Goal: Task Accomplishment & Management: Manage account settings

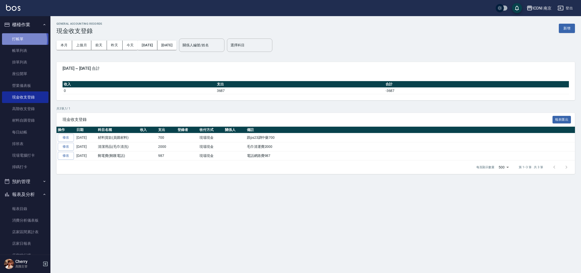
click at [21, 40] on link "打帳單" at bounding box center [25, 39] width 46 height 12
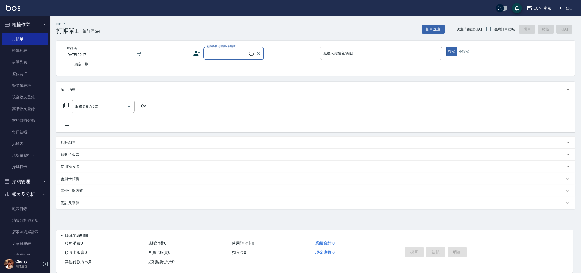
click at [210, 54] on input "顧客姓名/手機號碼/編號" at bounding box center [226, 53] width 43 height 9
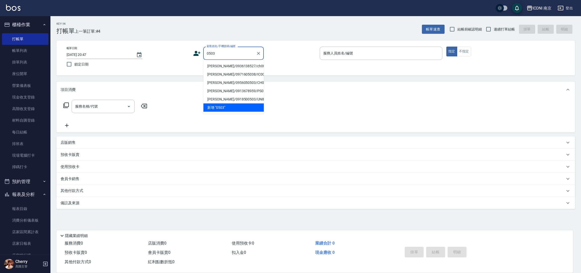
click at [226, 66] on li "[PERSON_NAME]/0936138527/ch0000503" at bounding box center [233, 66] width 60 height 8
type input "[PERSON_NAME]/0936138527/ch0000503"
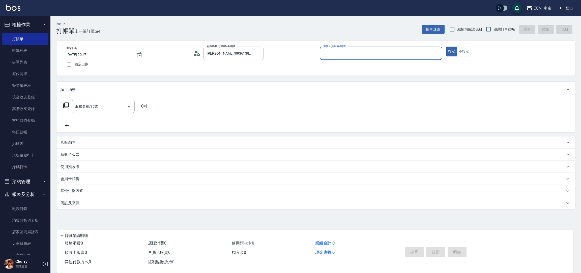
type input "Cherry-6"
drag, startPoint x: 101, startPoint y: 190, endPoint x: 104, endPoint y: 192, distance: 3.6
click at [101, 190] on span "入金可用餘額: 2185" at bounding box center [99, 191] width 26 height 4
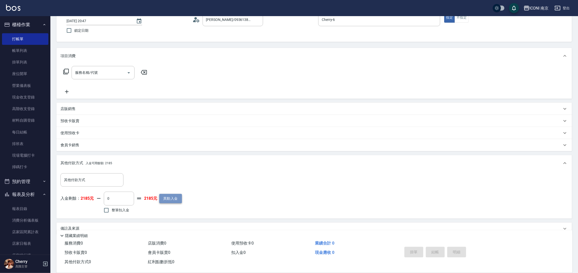
click at [164, 201] on button "異動入金" at bounding box center [170, 198] width 23 height 9
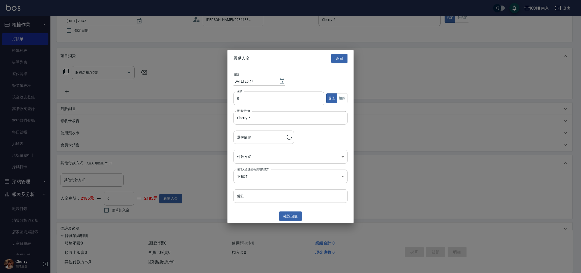
type input "[PERSON_NAME]/0936138527/ch0000503"
type input "6000"
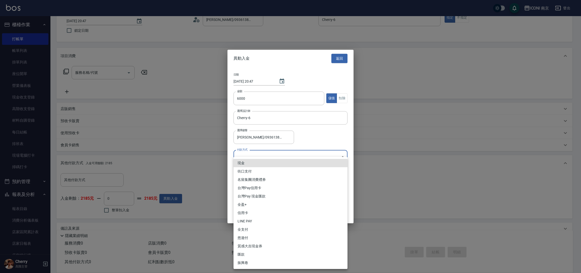
click at [252, 159] on body "ICONI 南京 登出 櫃檯作業 打帳單 帳單列表 掛單列表 座位開單 營業儀表板 現金收支登錄 高階收支登錄 材料自購登錄 每日結帳 排班表 現場電腦打卡 …" at bounding box center [290, 124] width 581 height 316
click at [248, 256] on li "匯款" at bounding box center [290, 255] width 114 height 8
type input "匯款"
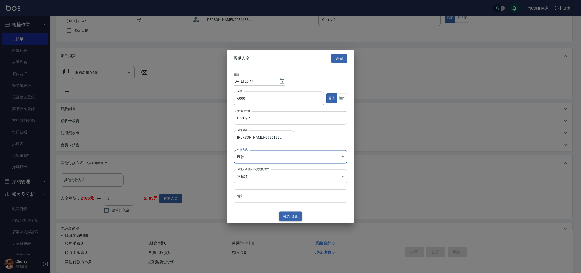
click at [282, 216] on button "確認 儲值" at bounding box center [290, 216] width 23 height 9
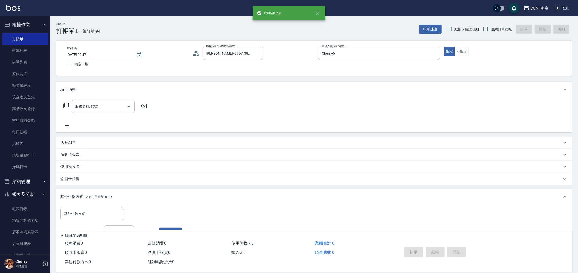
click at [64, 106] on icon at bounding box center [66, 106] width 6 height 6
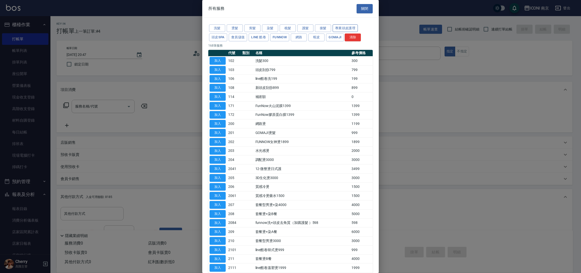
click at [346, 27] on button "專業頭皮護理" at bounding box center [344, 28] width 25 height 8
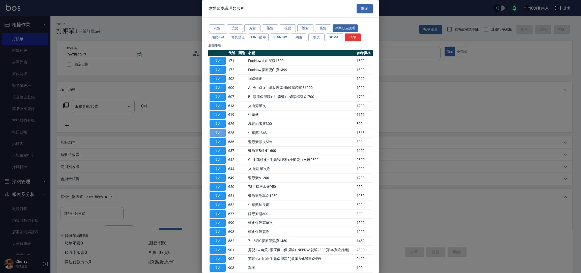
click at [217, 133] on button "加入" at bounding box center [217, 133] width 16 height 8
type input "中草藥1363(628)"
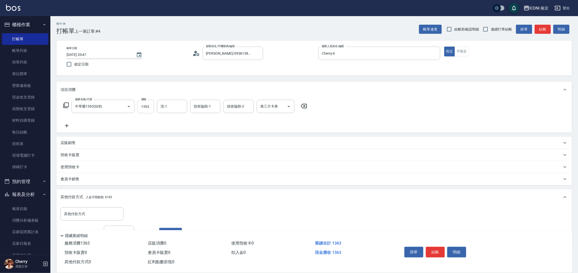
click at [138, 109] on input "1363" at bounding box center [146, 107] width 16 height 14
type input "1955"
type input "LORI-17"
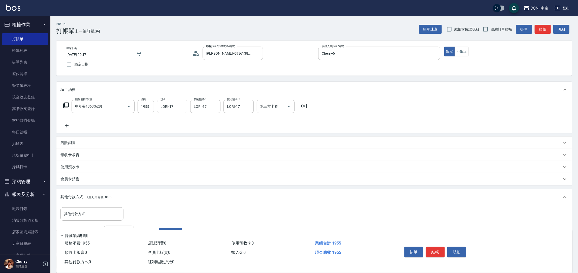
click at [66, 106] on icon at bounding box center [66, 105] width 6 height 6
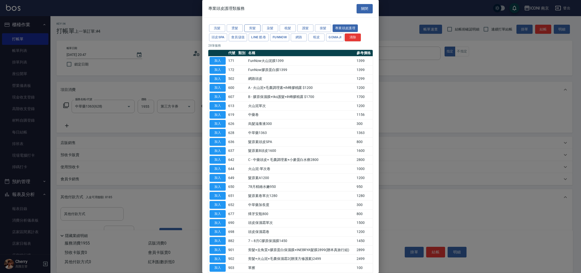
click at [253, 28] on button "剪髮" at bounding box center [252, 28] width 16 height 8
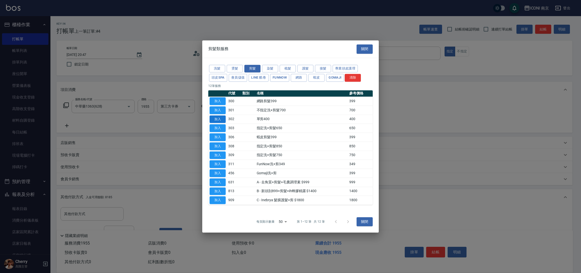
drag, startPoint x: 216, startPoint y: 121, endPoint x: 205, endPoint y: 127, distance: 12.0
click at [216, 122] on button "加入" at bounding box center [217, 119] width 16 height 8
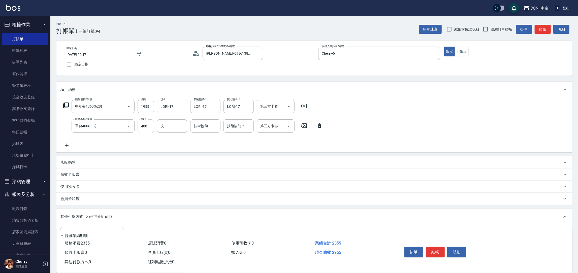
click at [147, 127] on input "400" at bounding box center [146, 126] width 16 height 14
type input "800"
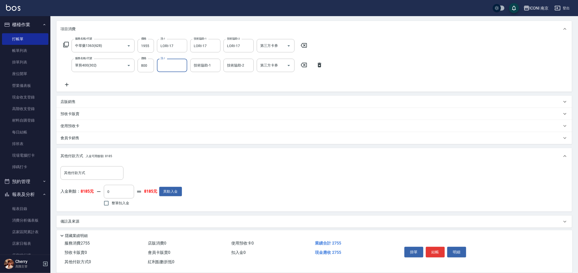
scroll to position [62, 0]
click at [108, 200] on input "整筆扣入金" at bounding box center [106, 202] width 11 height 11
checkbox input "true"
type input "2755"
click at [112, 218] on div "備註及來源" at bounding box center [311, 220] width 502 height 5
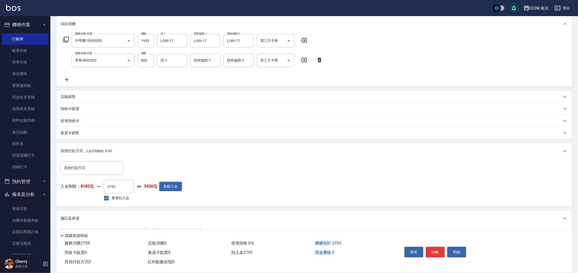
scroll to position [85, 0]
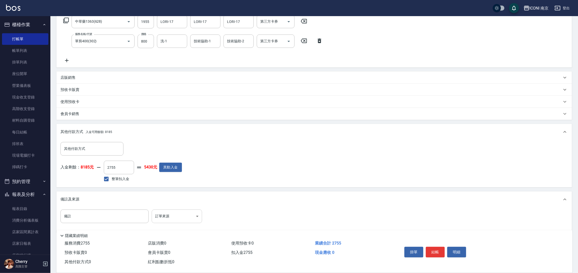
click at [176, 210] on body "ICONI 南京 登出 櫃檯作業 打帳單 帳單列表 掛單列表 座位開單 營業儀表板 現金收支登錄 高階收支登錄 材料自購登錄 每日結帳 排班表 現場電腦打卡 …" at bounding box center [289, 98] width 578 height 366
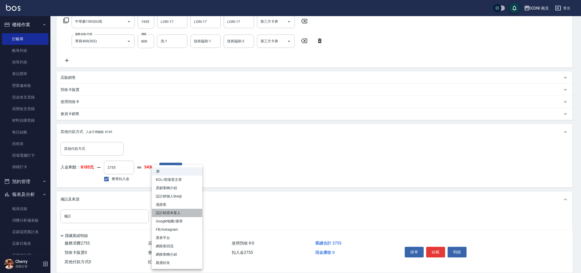
click at [177, 214] on li "設計師原本客人" at bounding box center [177, 213] width 50 height 8
type input "設計師原本客人"
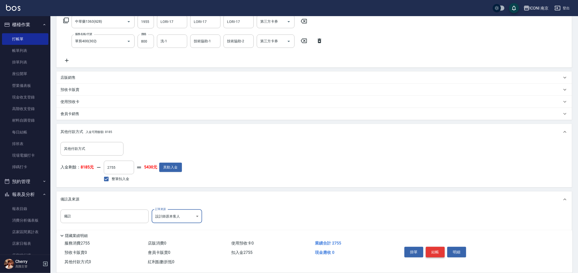
click at [441, 253] on button "結帳" at bounding box center [435, 252] width 19 height 11
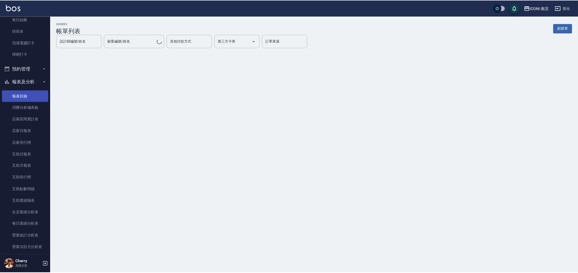
scroll to position [151, 0]
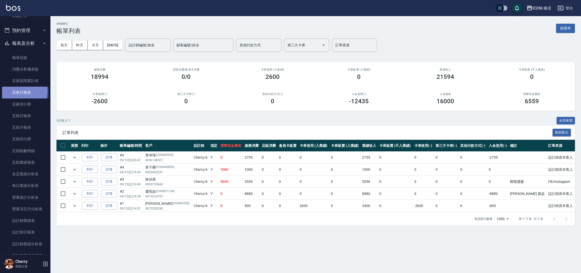
click at [20, 91] on link "店家日報表" at bounding box center [25, 93] width 46 height 12
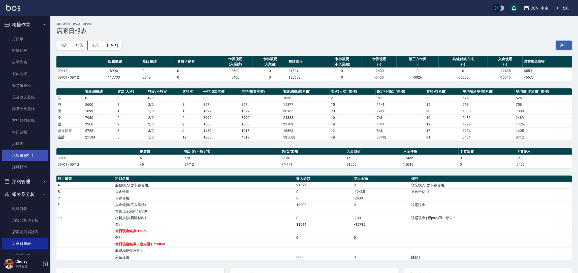
click at [36, 160] on link "現場電腦打卡" at bounding box center [25, 156] width 46 height 12
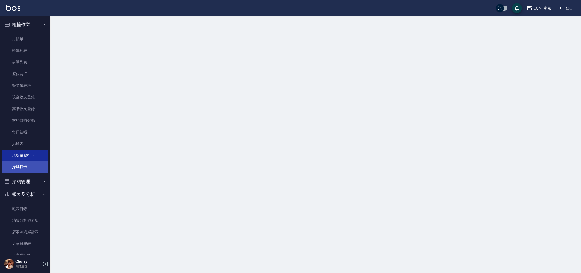
click at [35, 164] on link "掃碼打卡" at bounding box center [25, 167] width 46 height 12
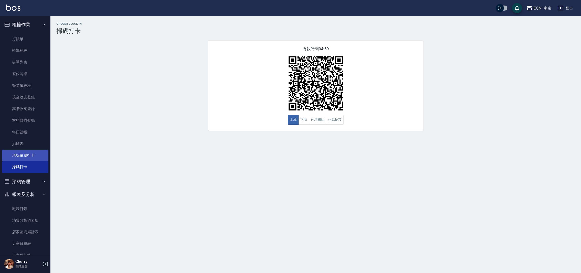
click at [13, 153] on link "現場電腦打卡" at bounding box center [25, 156] width 46 height 12
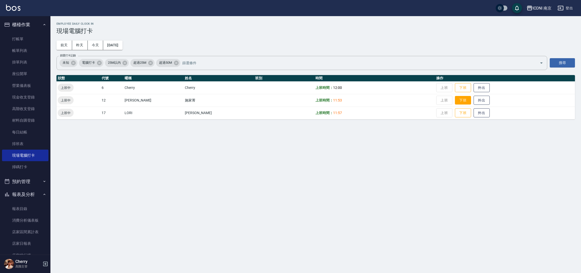
drag, startPoint x: 454, startPoint y: 86, endPoint x: 454, endPoint y: 104, distance: 17.9
click at [455, 86] on button "下班" at bounding box center [463, 87] width 16 height 9
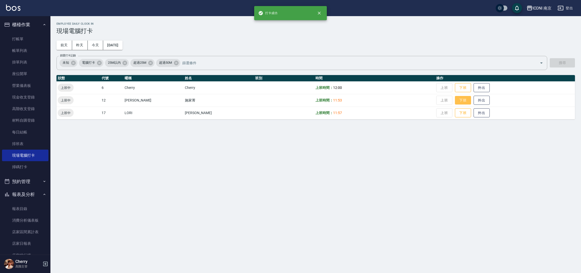
click at [455, 104] on button "下班" at bounding box center [463, 100] width 16 height 9
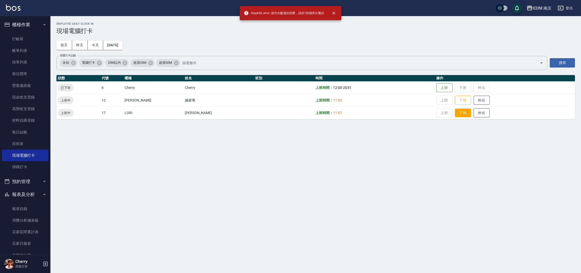
click at [455, 112] on button "下班" at bounding box center [463, 113] width 16 height 9
click at [455, 101] on button "下班" at bounding box center [463, 100] width 16 height 9
click at [450, 88] on td "上班 下班 外出" at bounding box center [505, 87] width 140 height 13
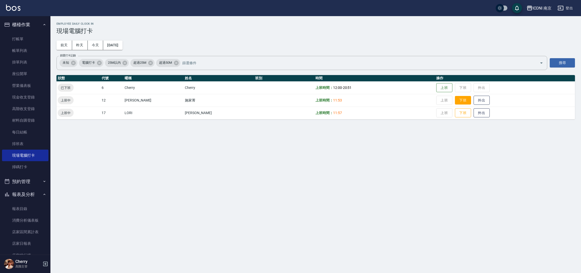
click at [455, 101] on button "下班" at bounding box center [463, 100] width 16 height 9
click at [455, 114] on button "下班" at bounding box center [463, 113] width 16 height 9
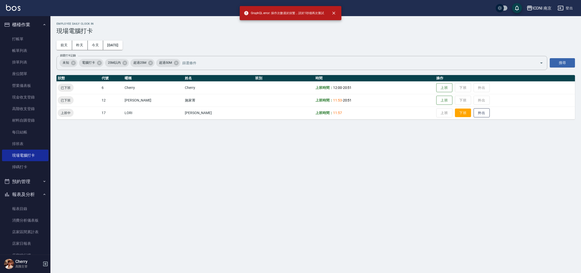
click at [455, 113] on button "下班" at bounding box center [463, 113] width 16 height 9
click at [455, 116] on button "下班" at bounding box center [463, 113] width 16 height 9
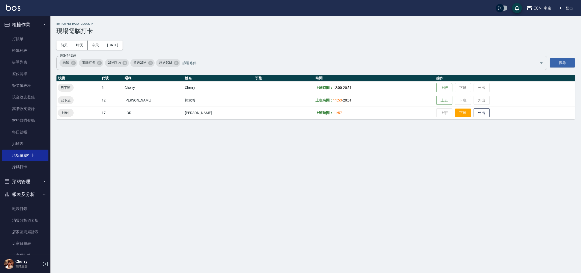
click at [455, 116] on button "下班" at bounding box center [463, 113] width 16 height 9
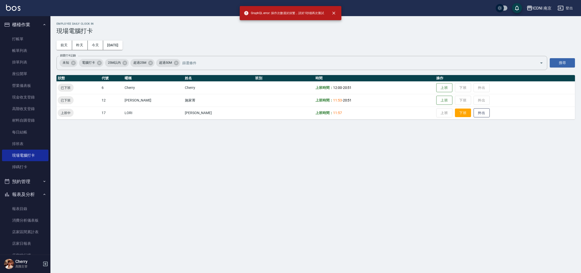
click at [455, 110] on button "下班" at bounding box center [463, 113] width 16 height 9
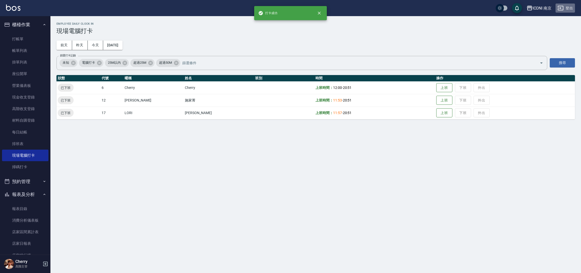
click at [568, 12] on button "登出" at bounding box center [564, 8] width 19 height 9
